Goal: Communication & Community: Answer question/provide support

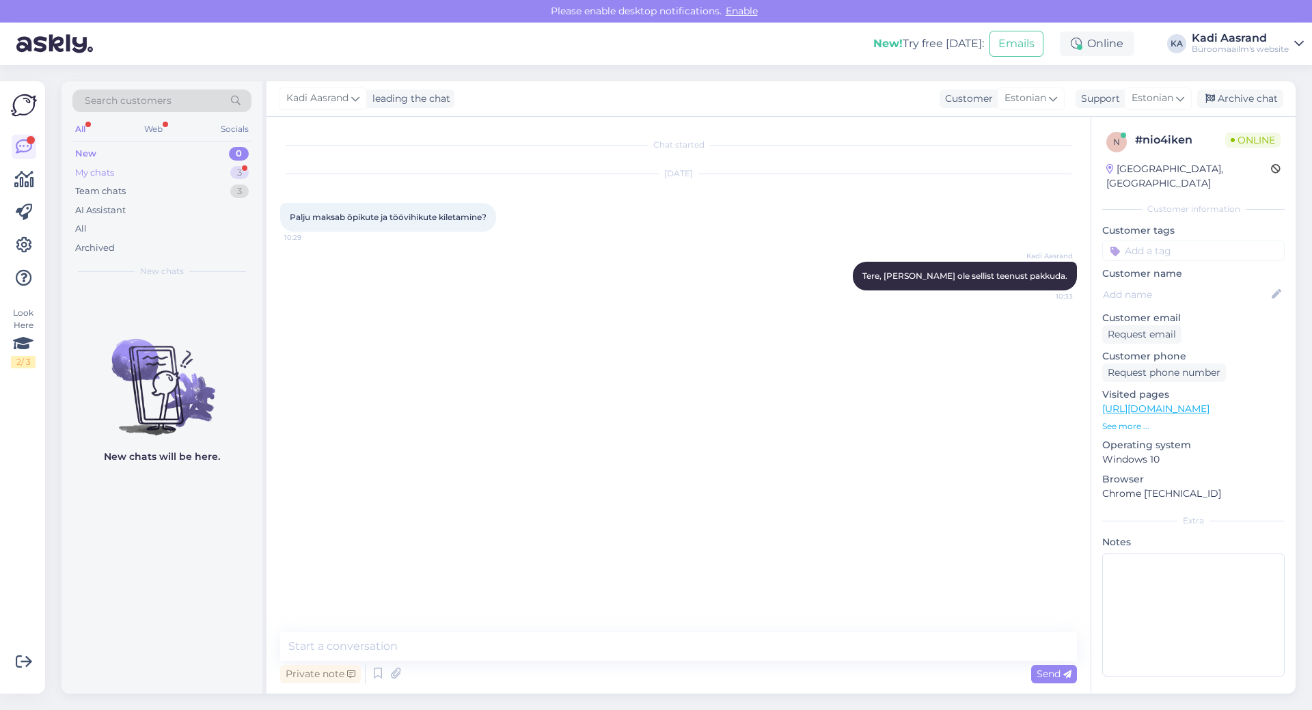
click at [201, 166] on div "My chats 3" at bounding box center [161, 172] width 179 height 19
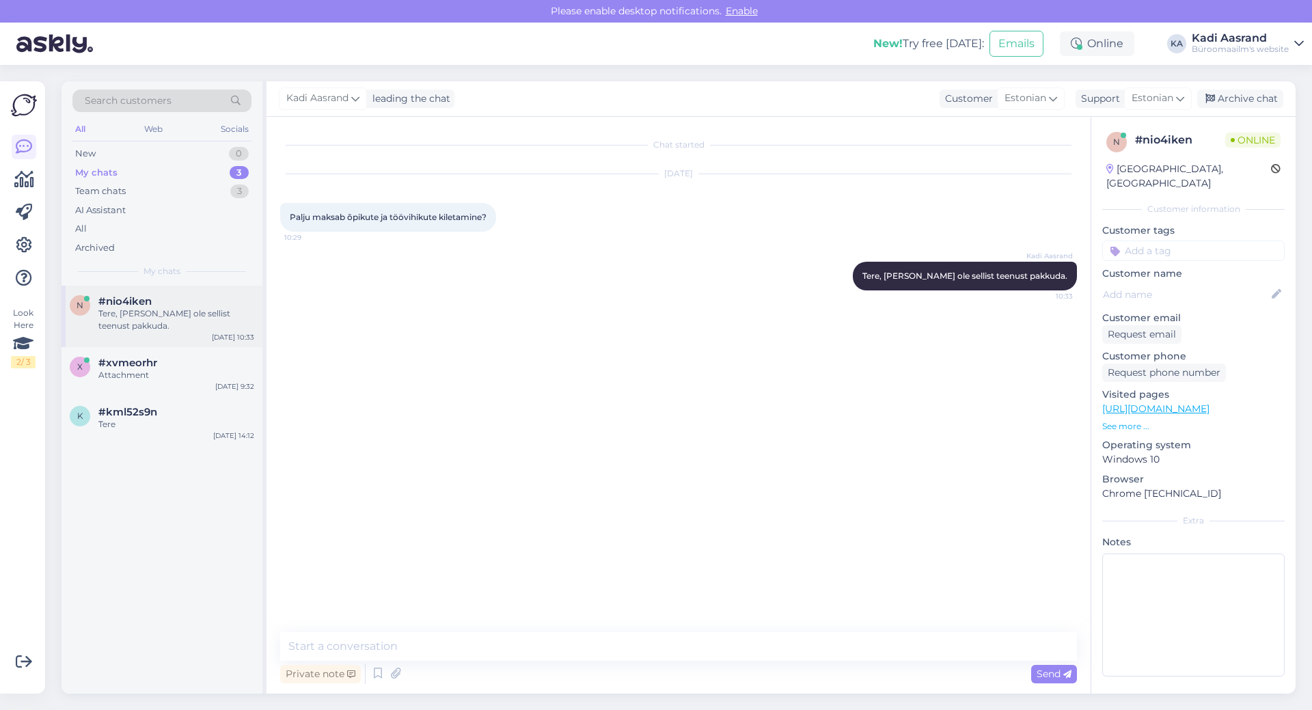
click at [193, 326] on div "Tere, [PERSON_NAME] ole sellist teenust pakkuda." at bounding box center [176, 320] width 156 height 25
click at [162, 193] on div "Team chats 3" at bounding box center [161, 191] width 179 height 19
click at [157, 299] on div "#kfdaukra" at bounding box center [176, 301] width 156 height 12
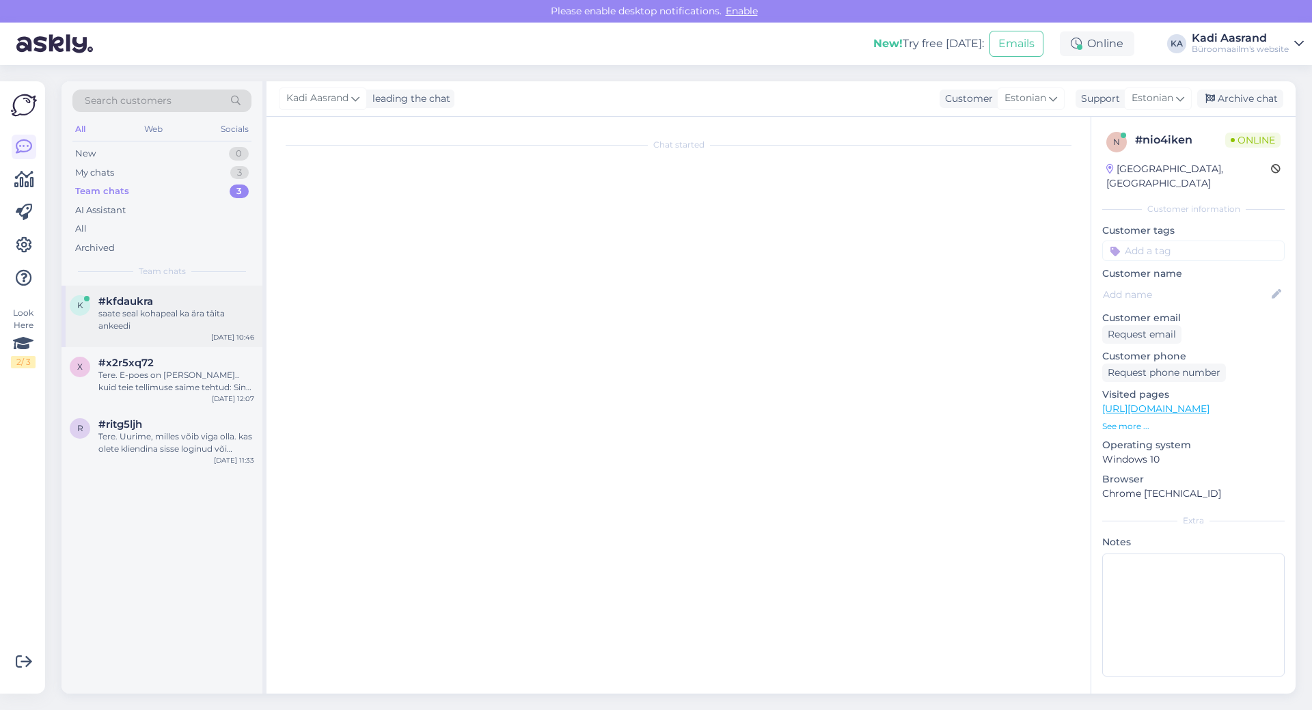
scroll to position [290, 0]
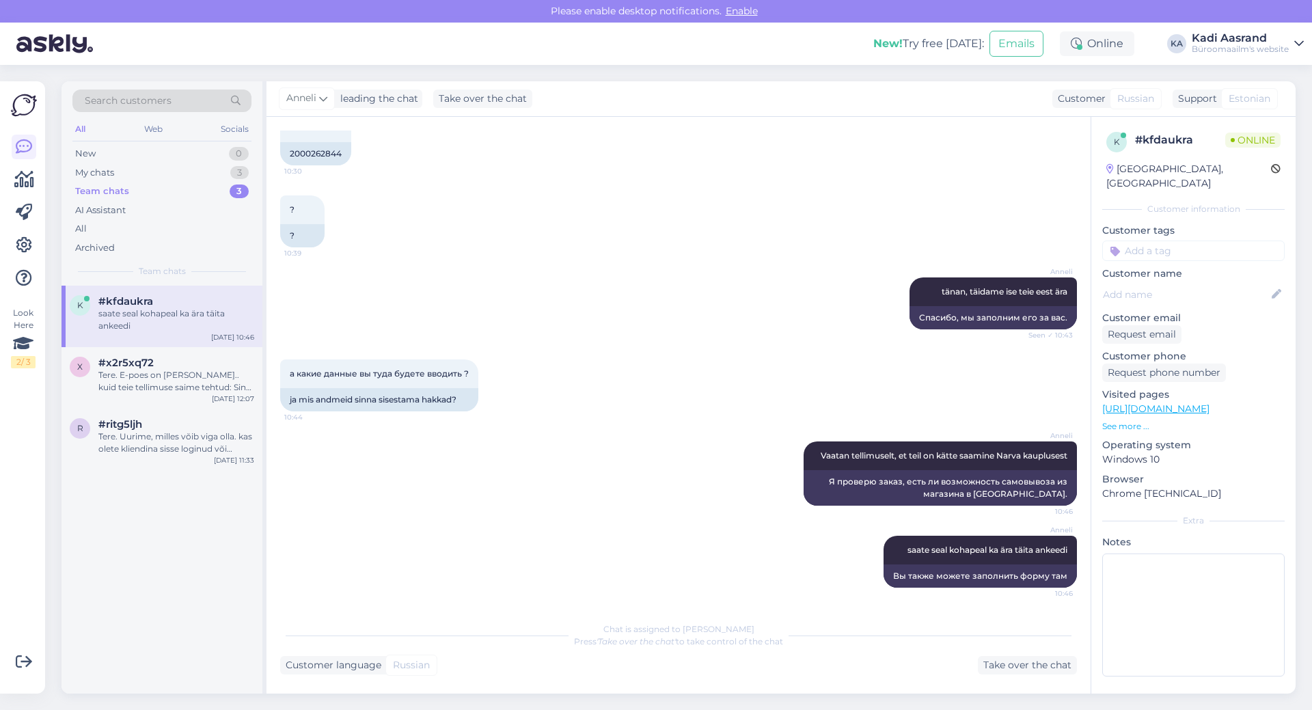
click at [163, 182] on div "Team chats 3" at bounding box center [161, 191] width 179 height 19
click at [162, 180] on div "My chats 3" at bounding box center [161, 172] width 179 height 19
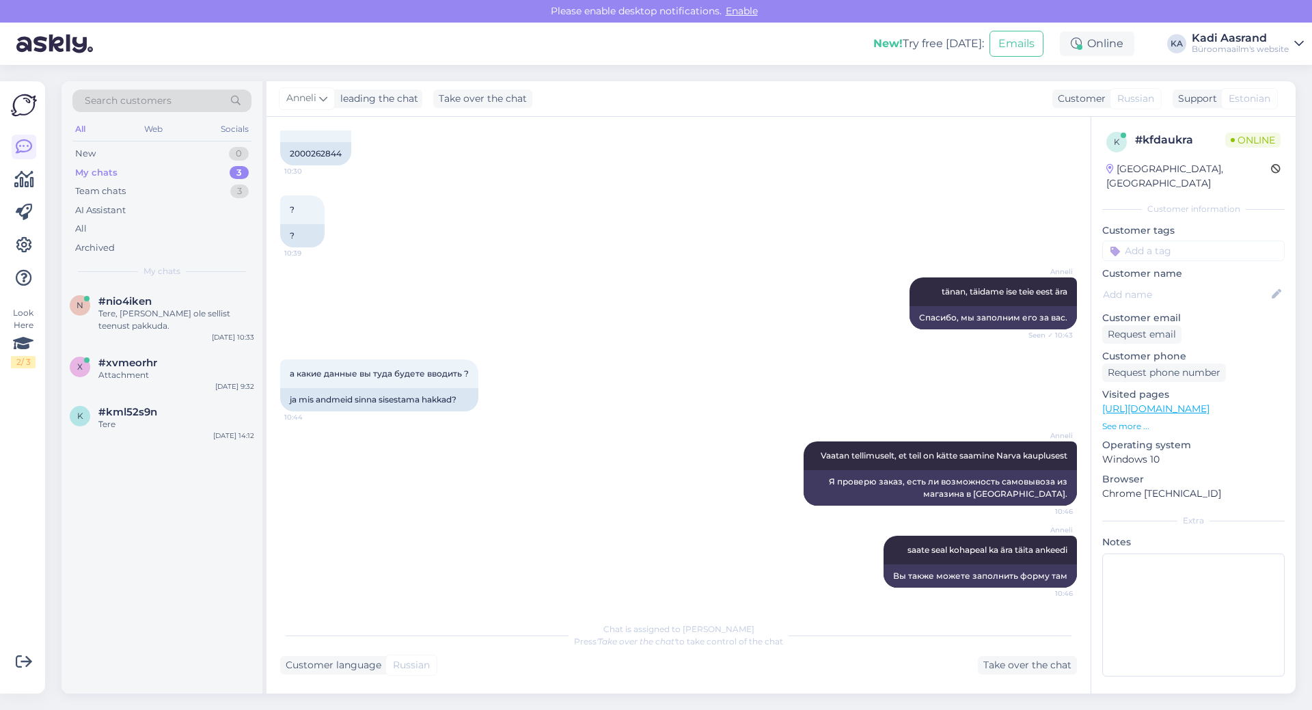
click at [136, 174] on div "My chats 3" at bounding box center [161, 172] width 179 height 19
click at [159, 381] on div "Kas saaks palun nüüd Taneli eemaldada. Ta lisas meie uued töötajad adminnideks,…" at bounding box center [176, 381] width 156 height 25
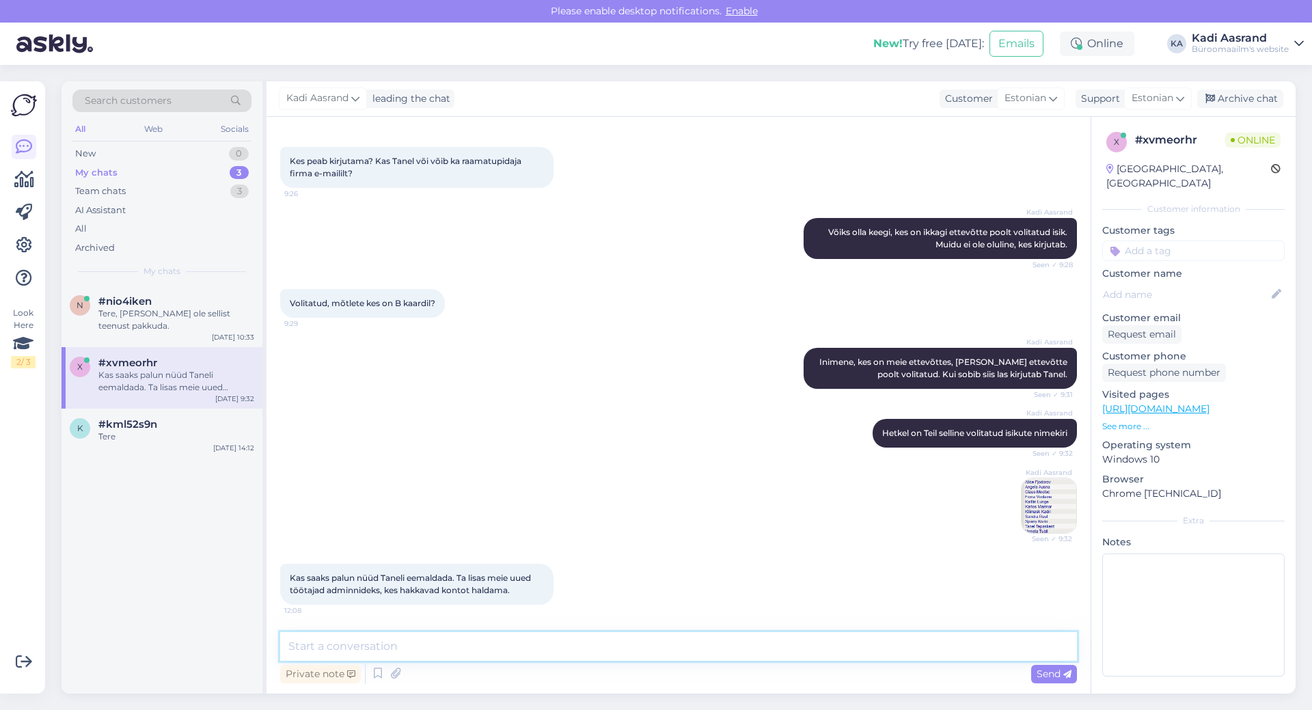
click at [392, 653] on textarea at bounding box center [678, 646] width 797 height 29
type textarea "Selge, ikka saab"
